Goal: Find contact information: Find contact information

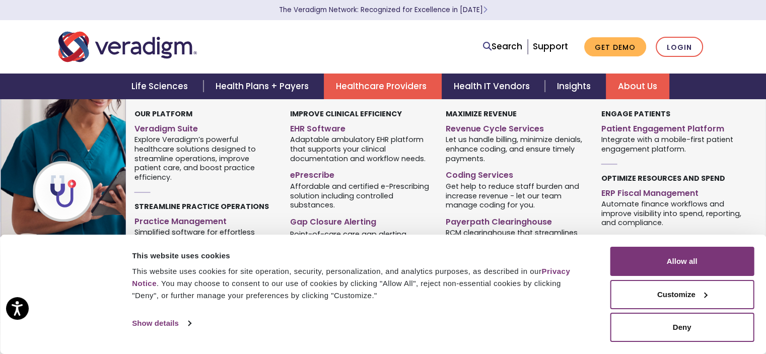
scroll to position [50, 0]
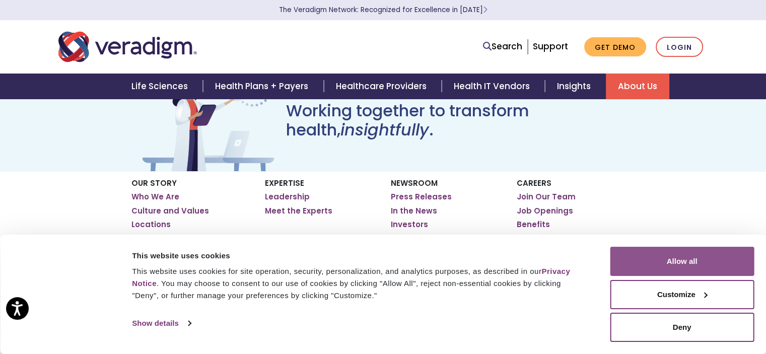
click at [655, 262] on button "Allow all" at bounding box center [682, 261] width 144 height 29
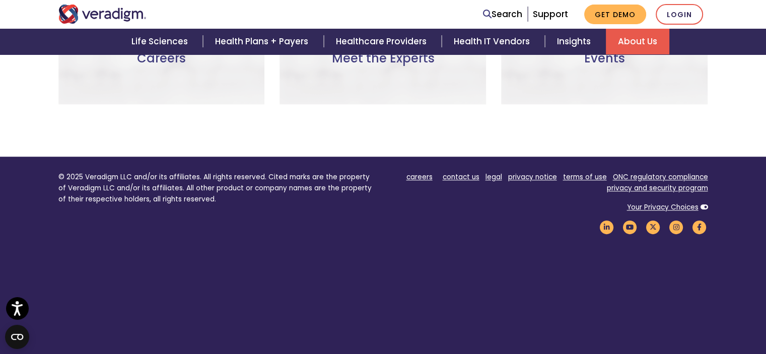
scroll to position [876, 0]
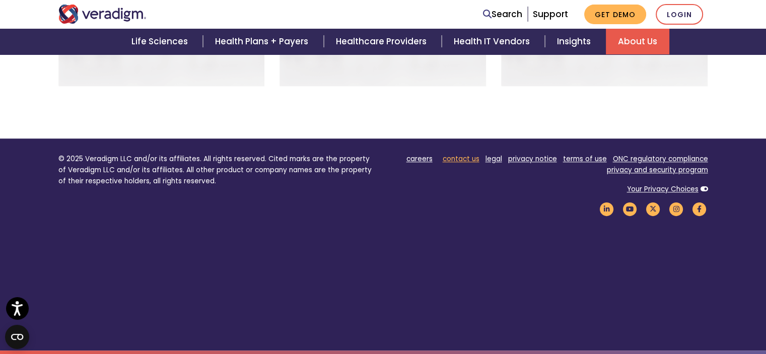
click at [470, 155] on link "contact us" at bounding box center [461, 159] width 37 height 10
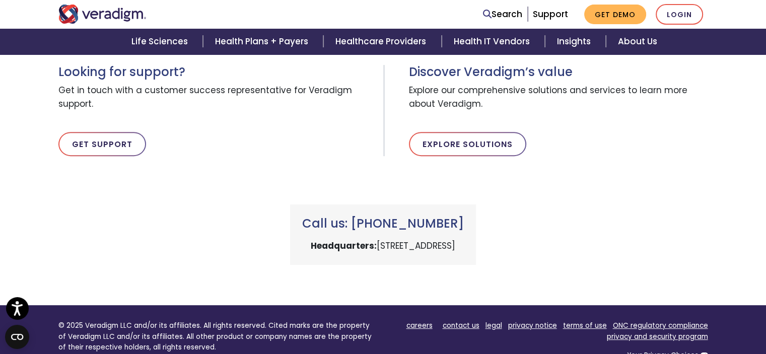
scroll to position [353, 0]
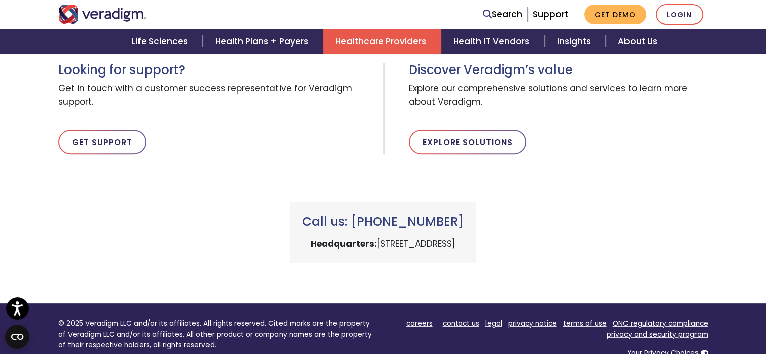
click at [395, 43] on link "Healthcare Providers" at bounding box center [382, 42] width 118 height 26
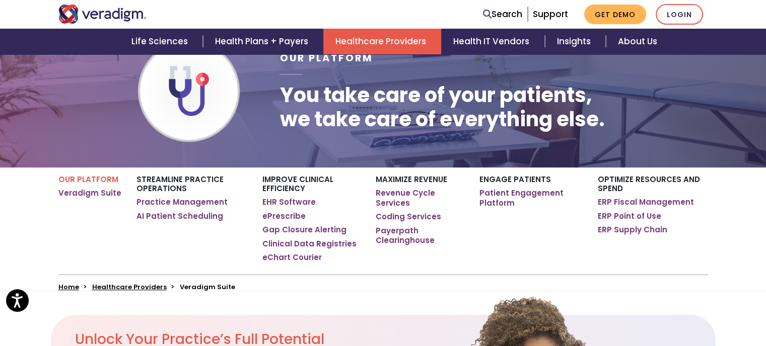
scroll to position [101, 0]
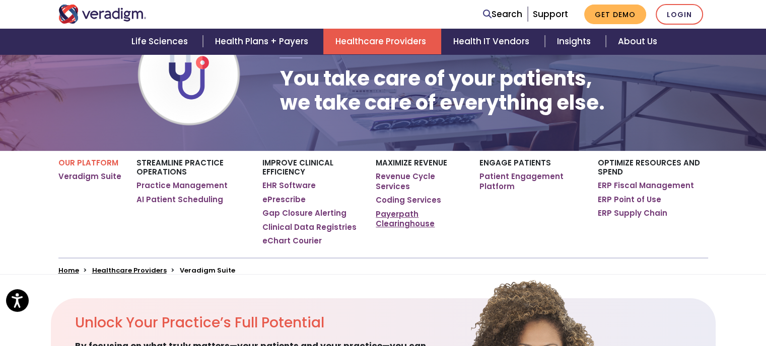
click at [398, 225] on link "Payerpath Clearinghouse" at bounding box center [420, 219] width 88 height 20
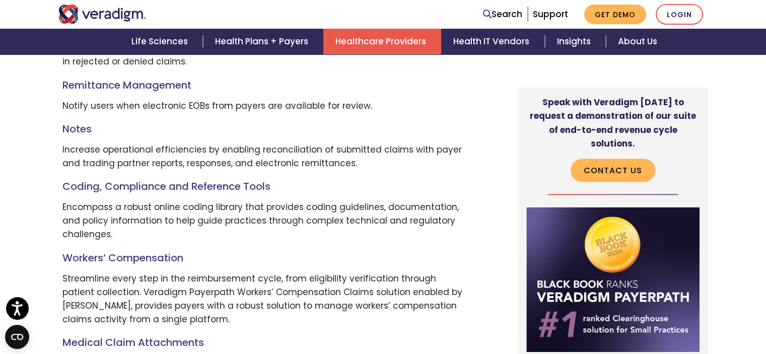
scroll to position [1309, 0]
